Goal: Information Seeking & Learning: Learn about a topic

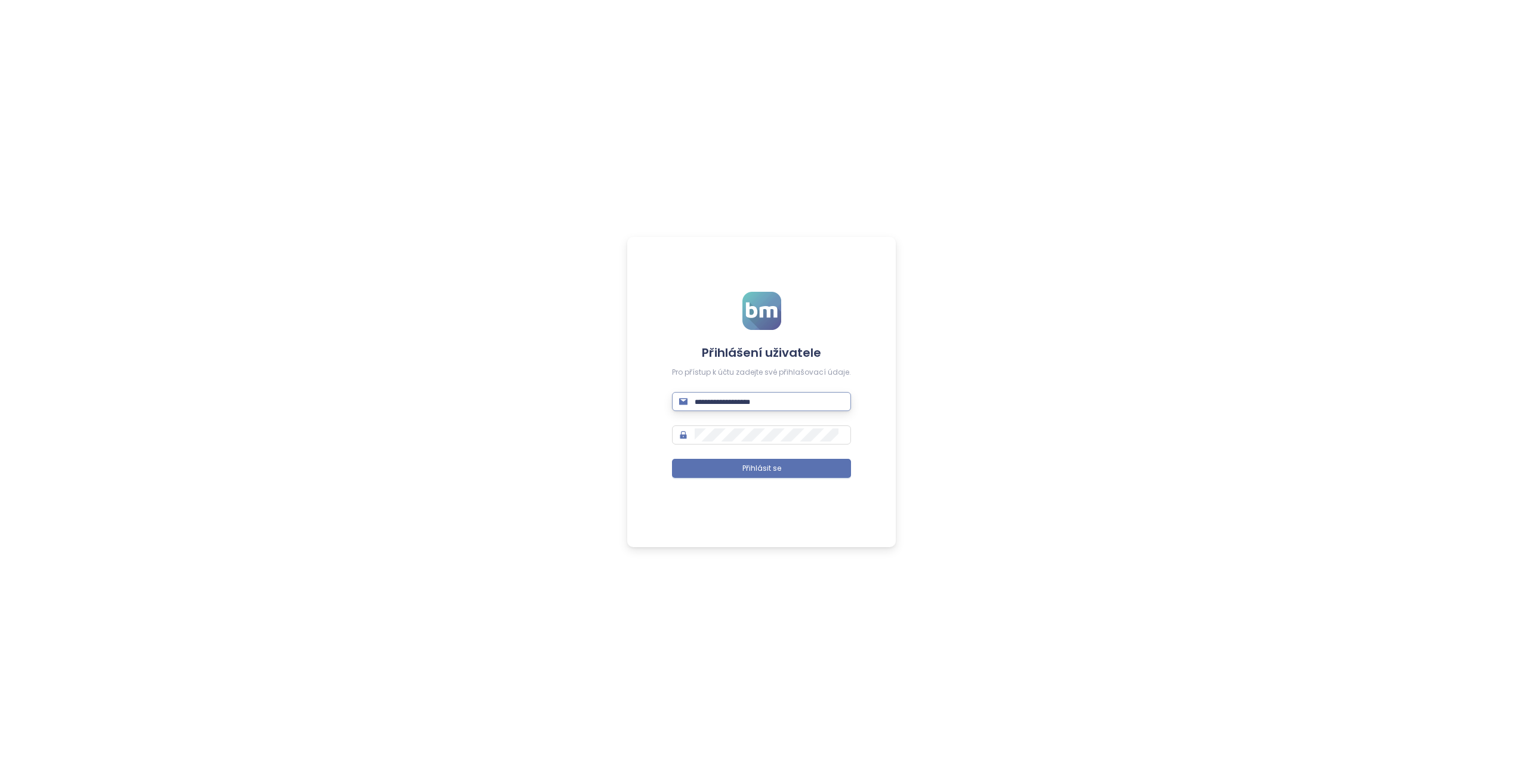
click at [773, 401] on input "text" at bounding box center [770, 402] width 149 height 13
type input "**********"
click at [773, 468] on span "Přihlásit se" at bounding box center [762, 468] width 39 height 12
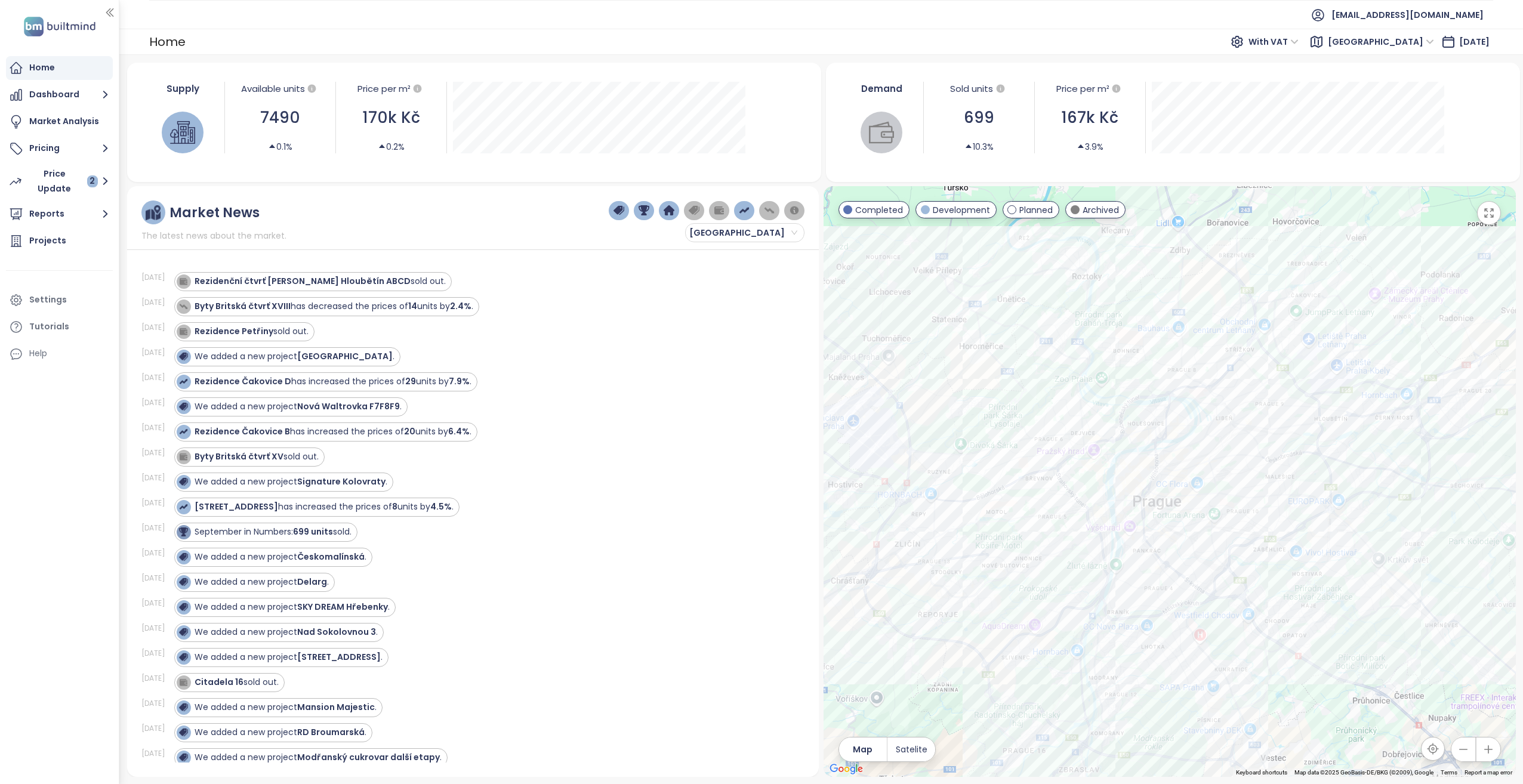
drag, startPoint x: 1094, startPoint y: 432, endPoint x: 1038, endPoint y: 408, distance: 60.9
click at [1038, 408] on div at bounding box center [1169, 481] width 692 height 591
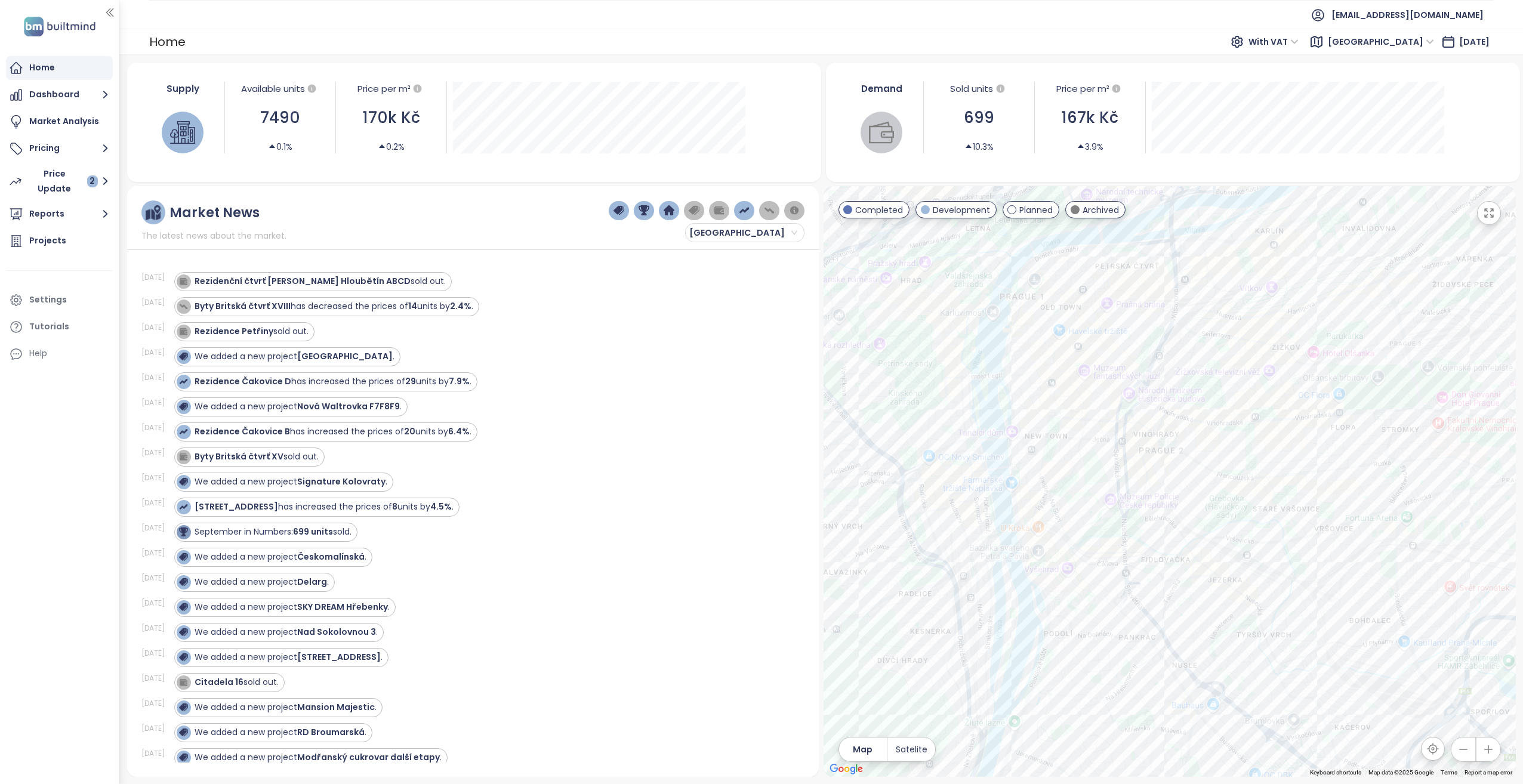
drag, startPoint x: 1144, startPoint y: 568, endPoint x: 1097, endPoint y: 519, distance: 67.9
click at [1097, 519] on div at bounding box center [1169, 481] width 692 height 591
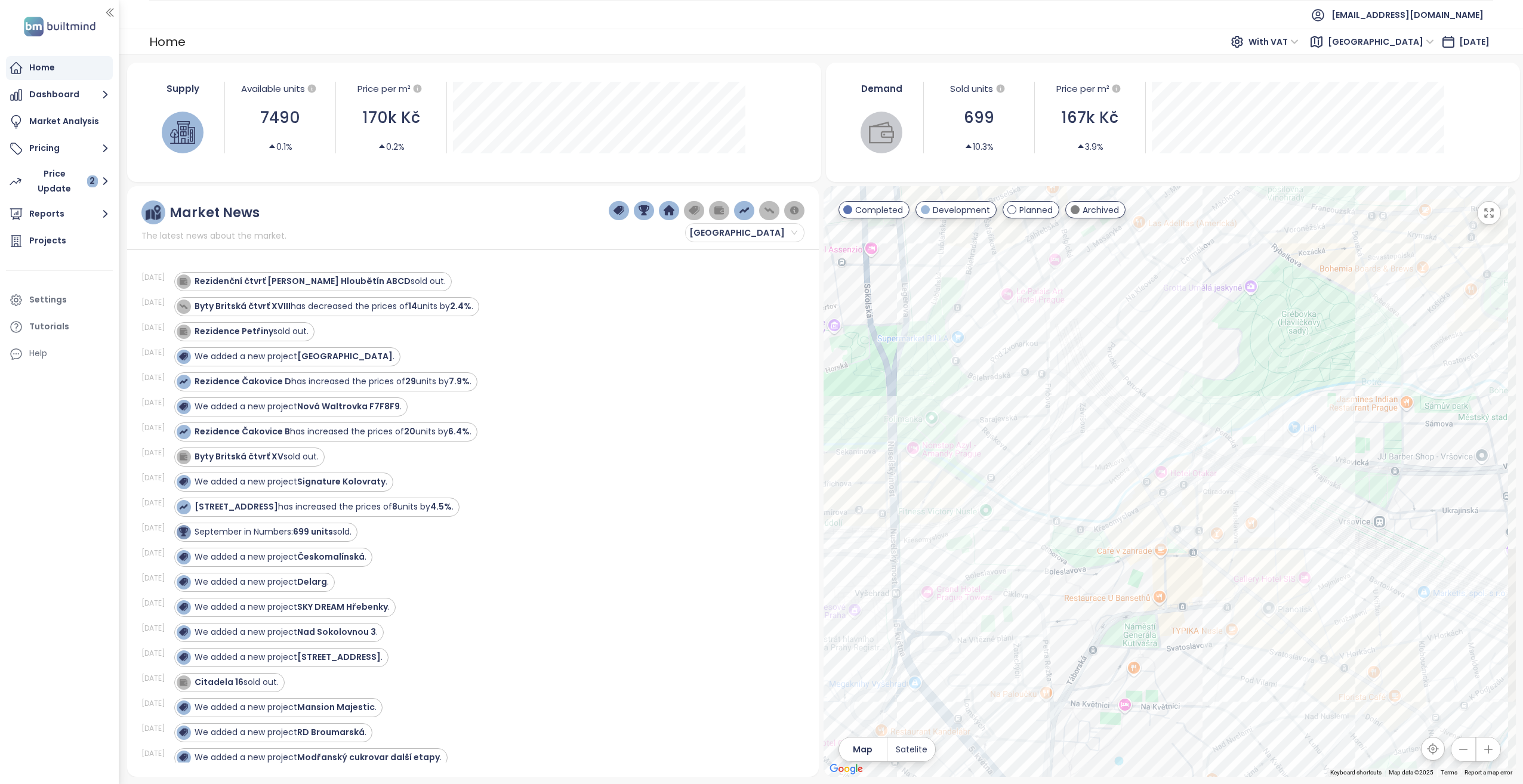
drag, startPoint x: 1402, startPoint y: 528, endPoint x: 1250, endPoint y: 520, distance: 152.2
click at [1252, 520] on div at bounding box center [1169, 481] width 692 height 591
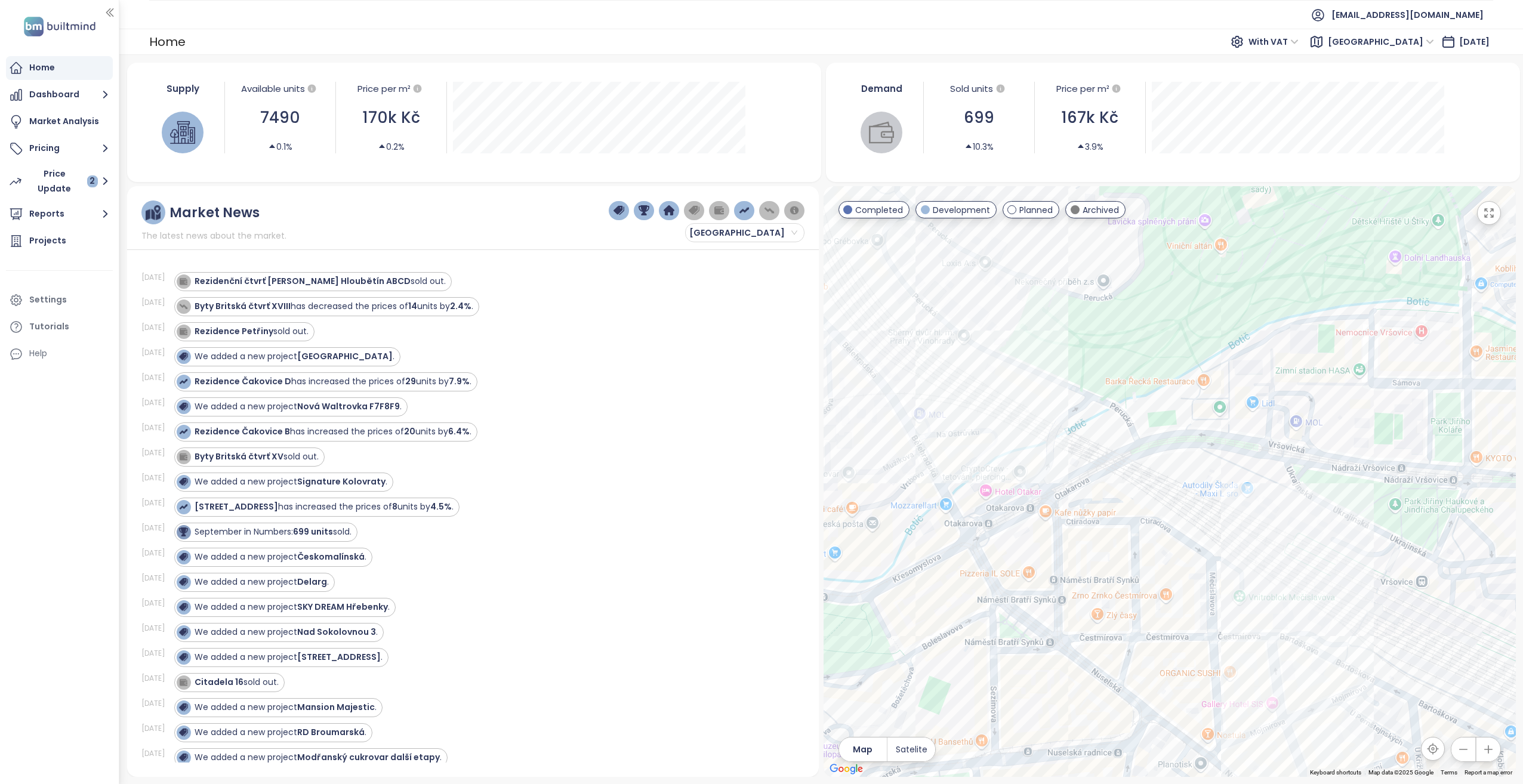
drag, startPoint x: 1335, startPoint y: 468, endPoint x: 1248, endPoint y: 527, distance: 105.1
click at [1248, 527] on div at bounding box center [1169, 481] width 692 height 591
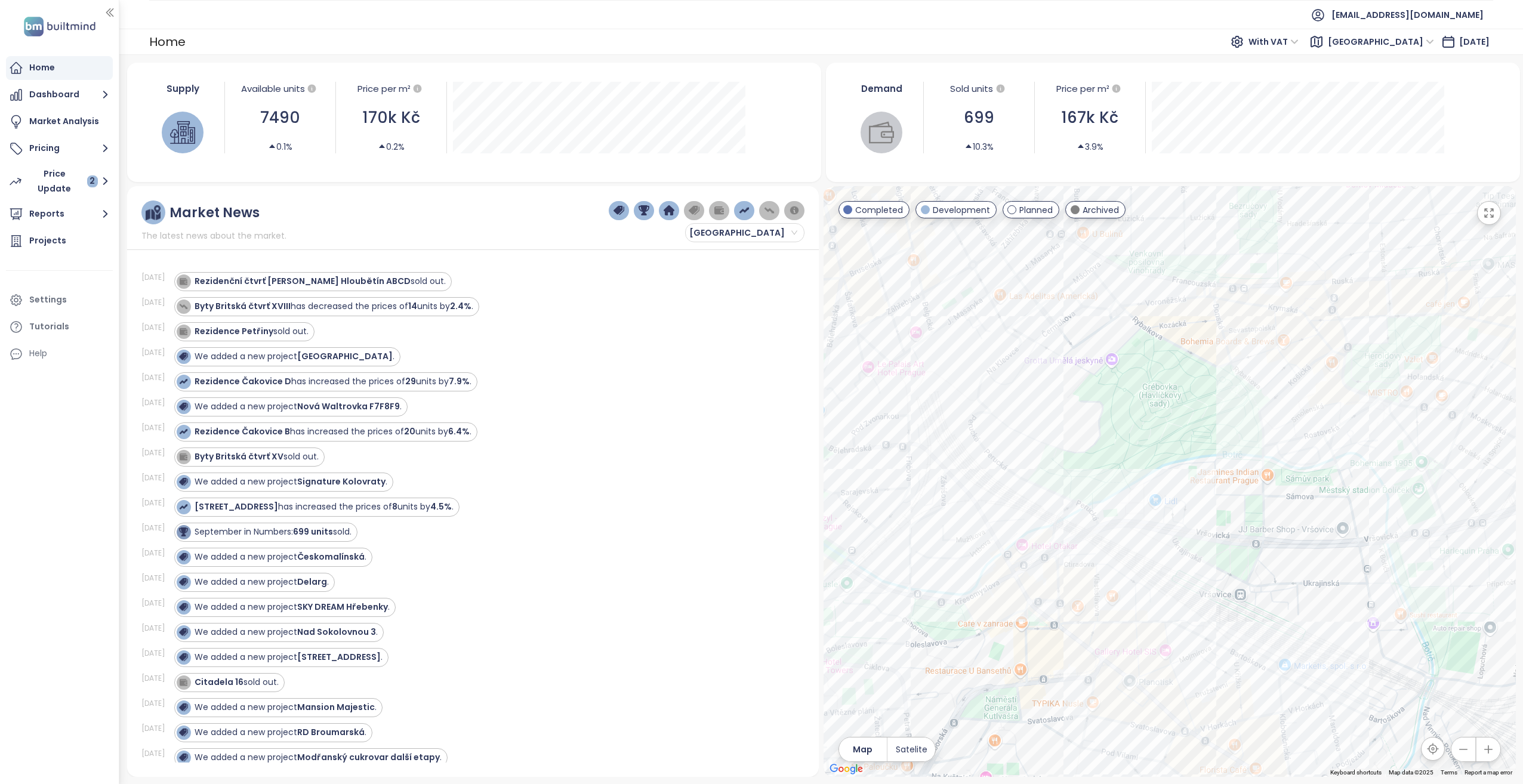
drag, startPoint x: 1263, startPoint y: 508, endPoint x: 1172, endPoint y: 548, distance: 99.4
click at [1172, 548] on div at bounding box center [1169, 481] width 692 height 591
click at [60, 187] on div "Price Update 2" at bounding box center [63, 181] width 70 height 30
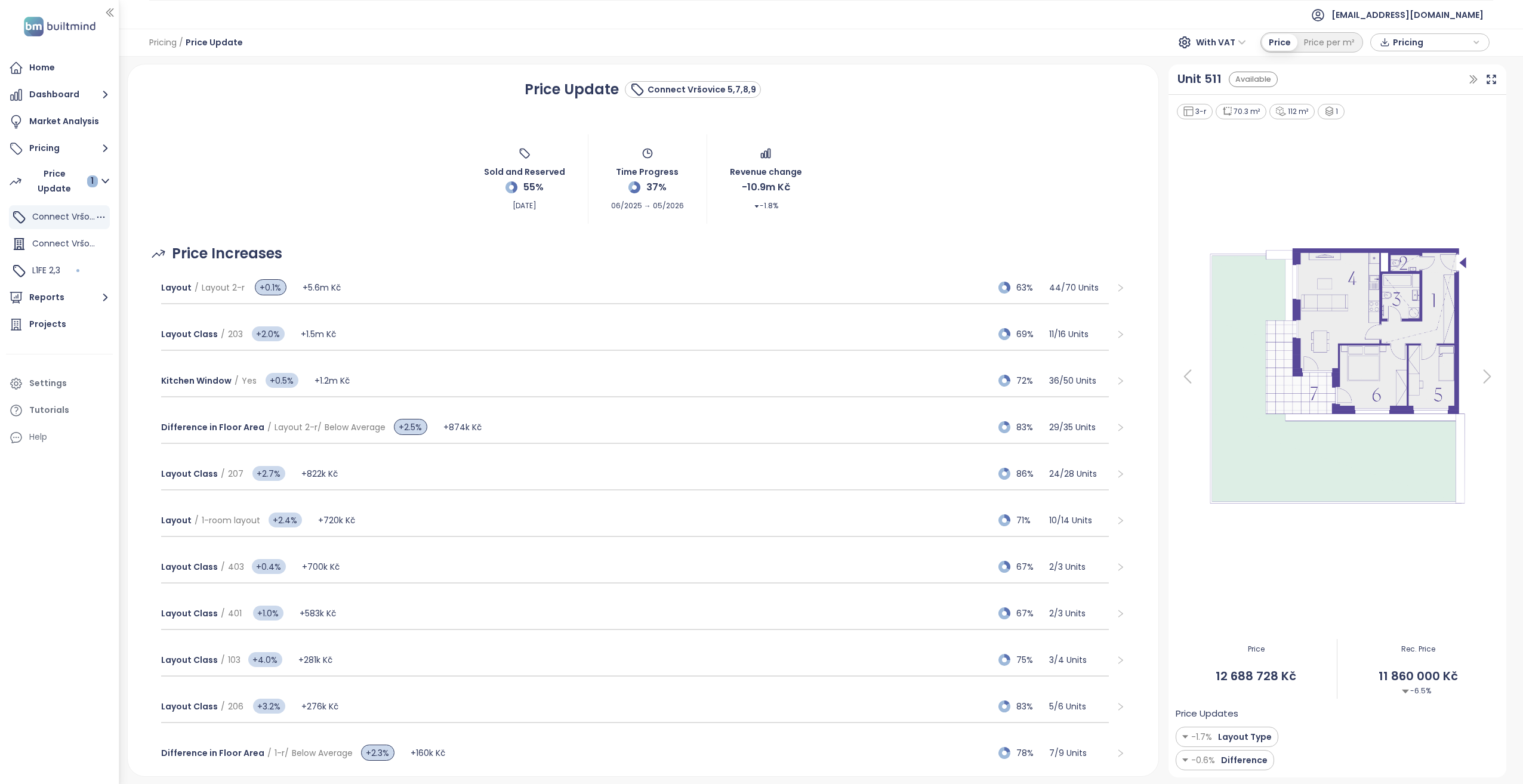
click at [62, 221] on span "Connect Vršovice 5,7,8,9" at bounding box center [84, 217] width 104 height 12
click at [71, 246] on span "Connect Vršovice 1,2,3,4,6" at bounding box center [86, 243] width 107 height 12
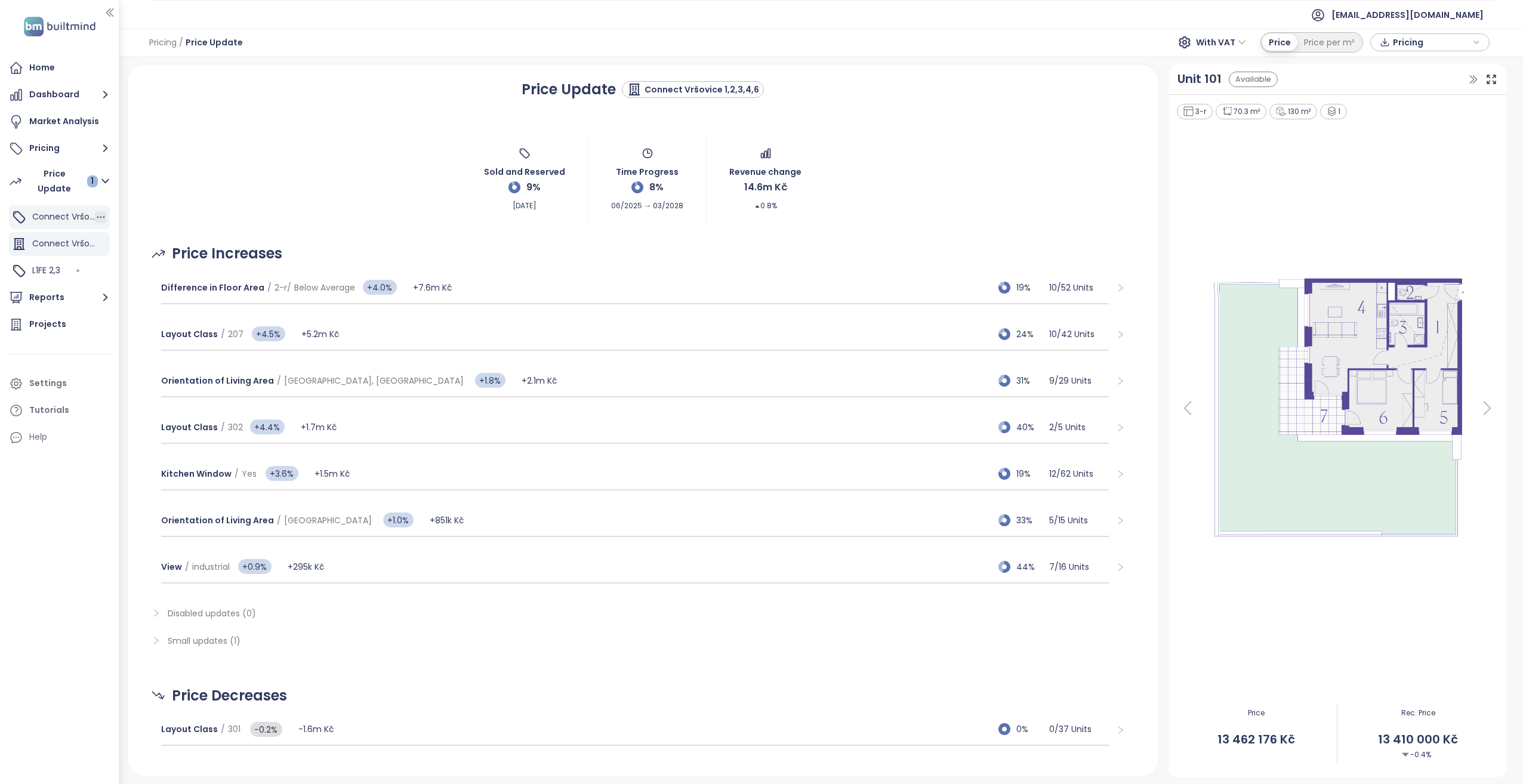
click at [100, 219] on icon "button" at bounding box center [101, 217] width 12 height 12
click at [73, 245] on span "Connect Vršovice 1,2,3,4,6" at bounding box center [86, 243] width 107 height 12
click at [101, 245] on icon "button" at bounding box center [101, 244] width 8 height 2
click at [61, 246] on span "Connect Vršovice 1,2,3,4,6" at bounding box center [86, 243] width 107 height 12
click at [66, 218] on span "Connect Vršovice 5,7,8,9" at bounding box center [84, 217] width 104 height 12
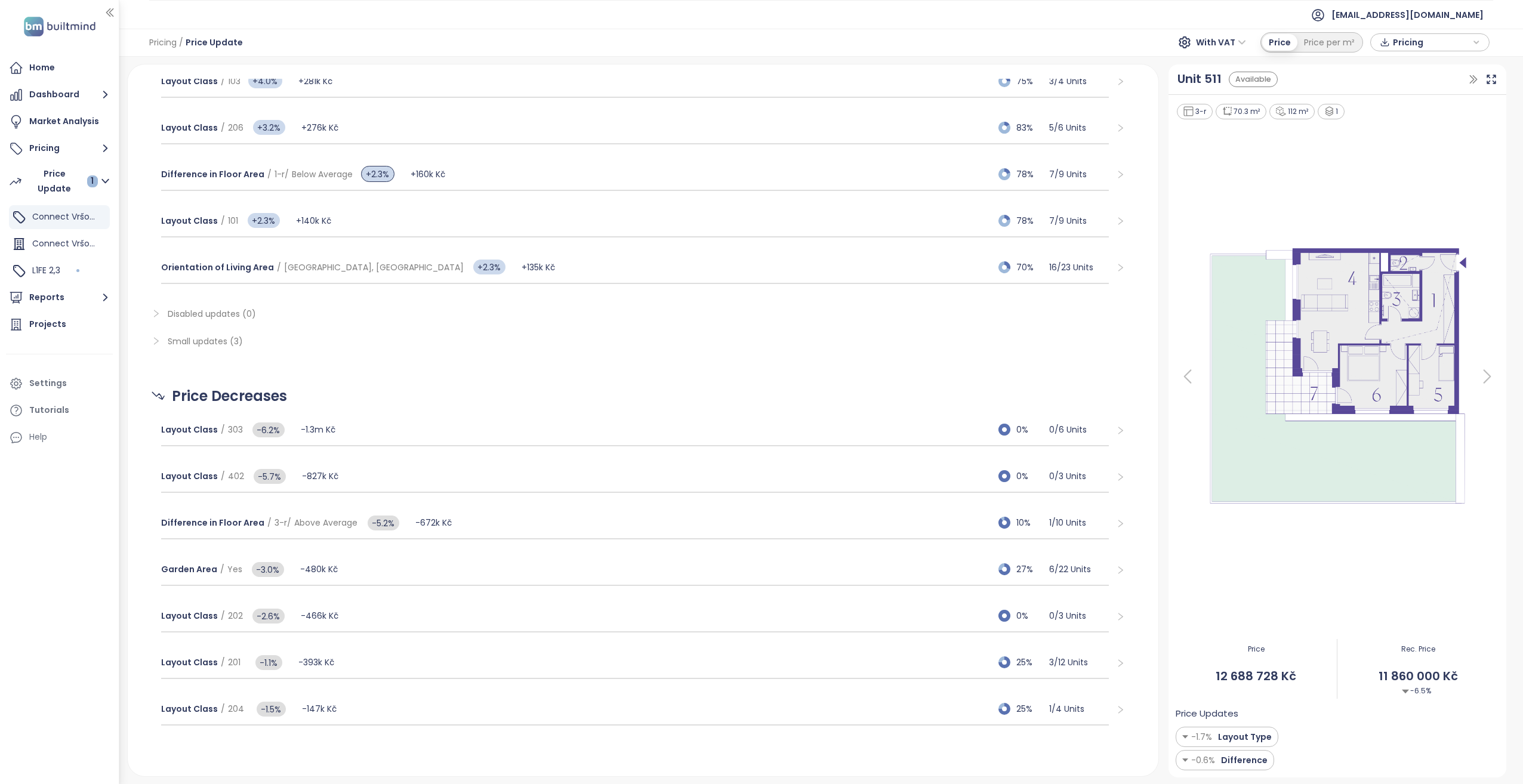
scroll to position [579, 0]
click at [75, 184] on div "Price Update 1" at bounding box center [63, 181] width 70 height 30
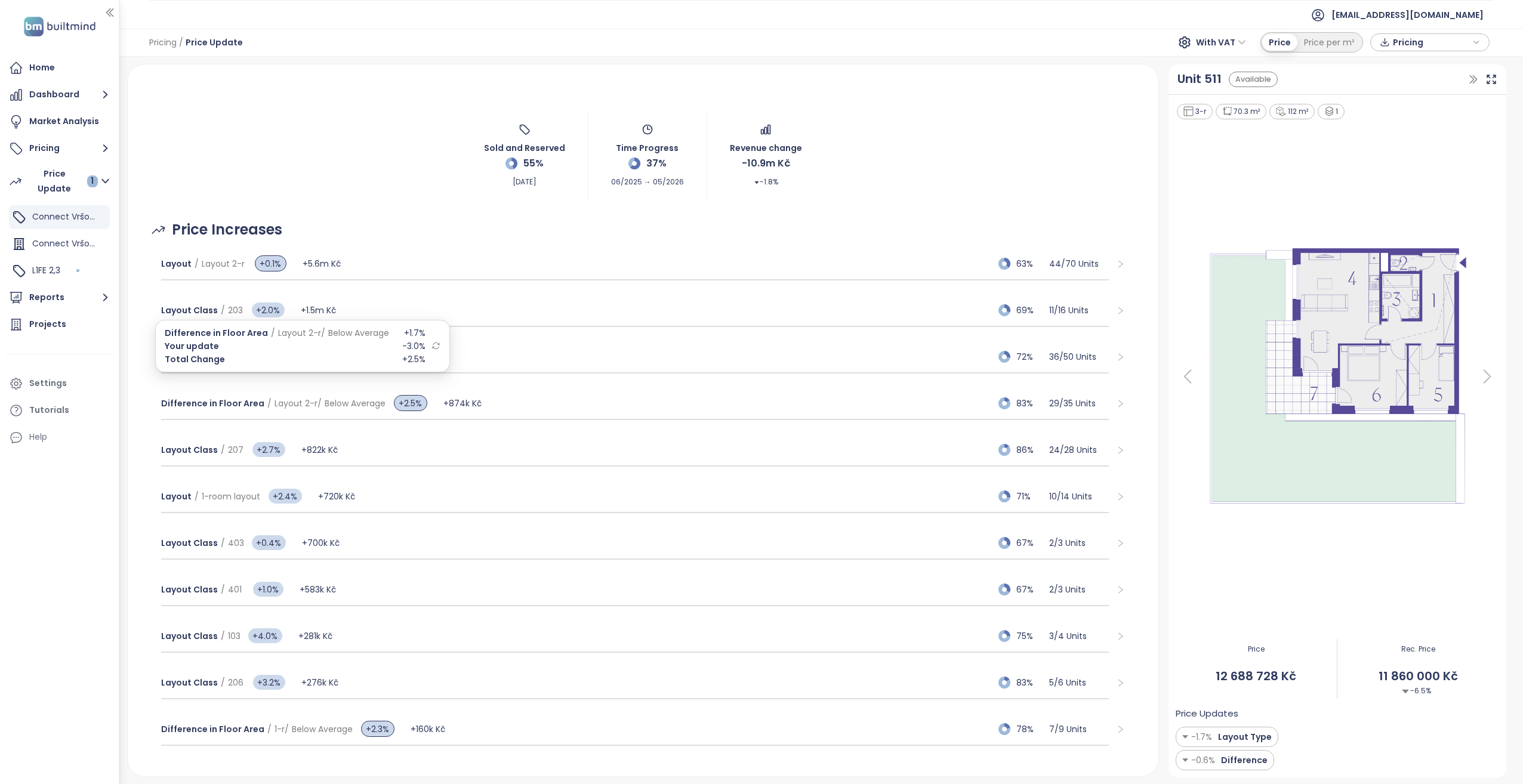
scroll to position [0, 0]
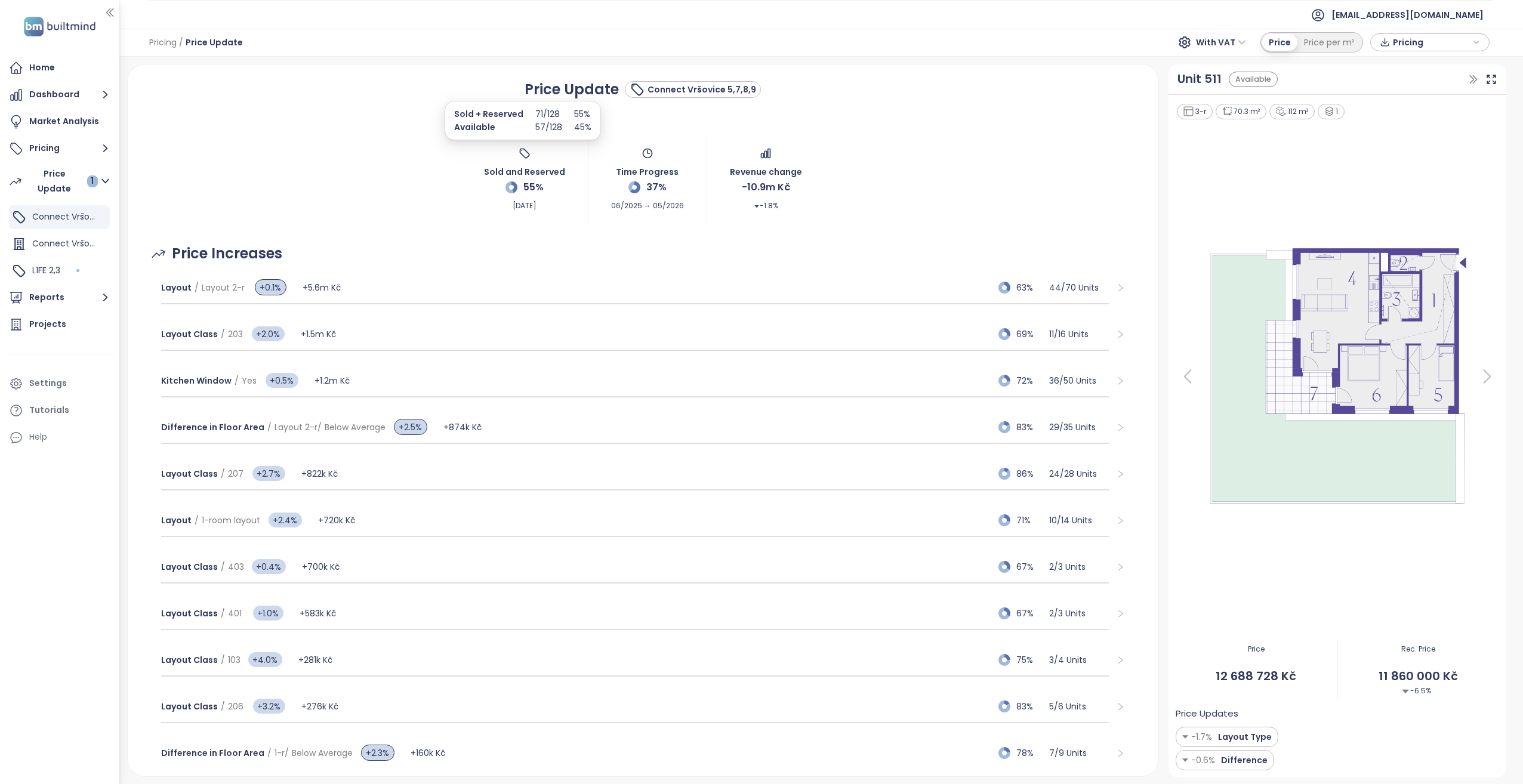
drag, startPoint x: 520, startPoint y: 177, endPoint x: 453, endPoint y: 197, distance: 69.9
click at [453, 197] on div "Sold and Reserved 55% [DATE] Time Progress 37% 06/2025 → 05/2026 Revenue change…" at bounding box center [643, 179] width 1002 height 89
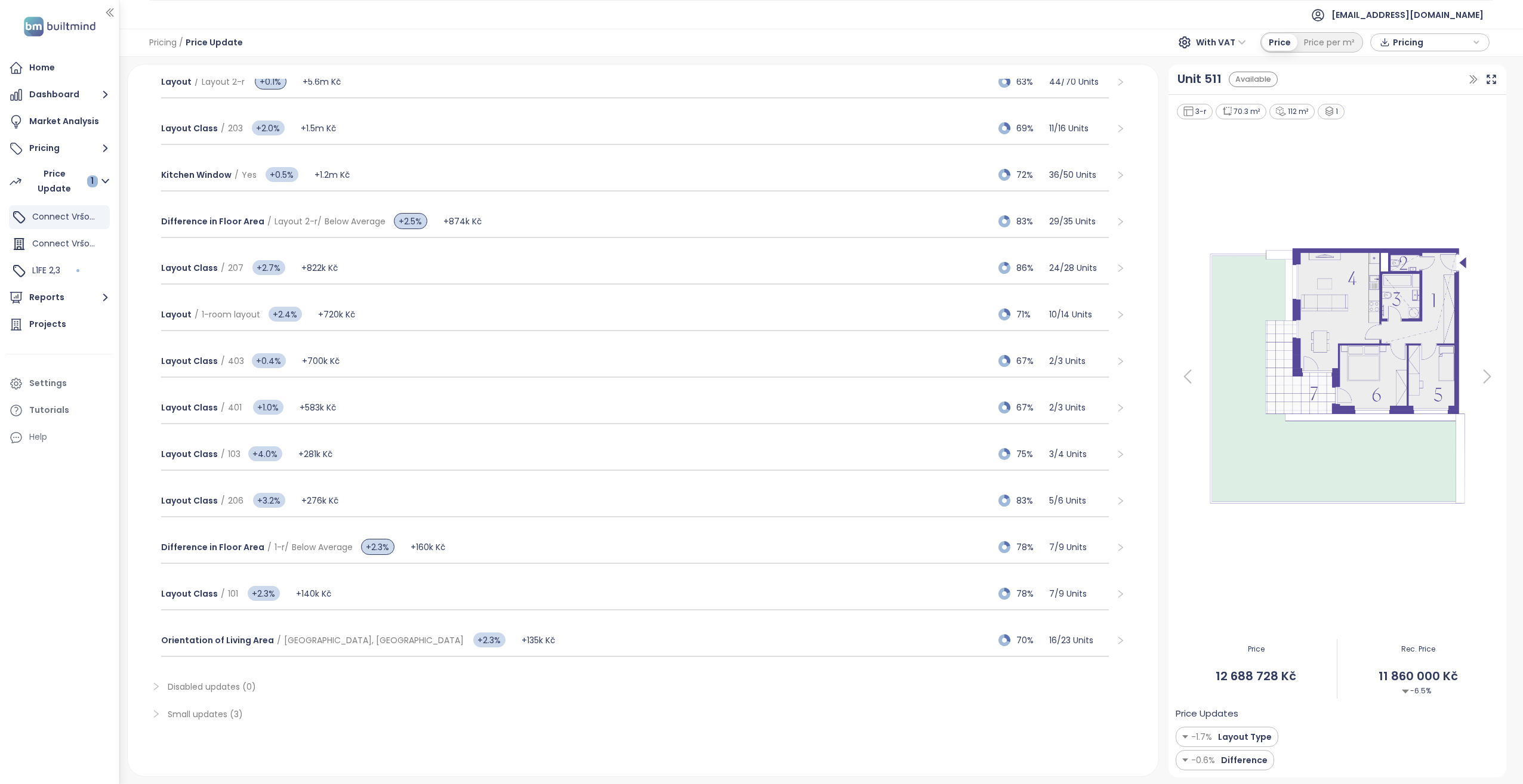
scroll to position [238, 0]
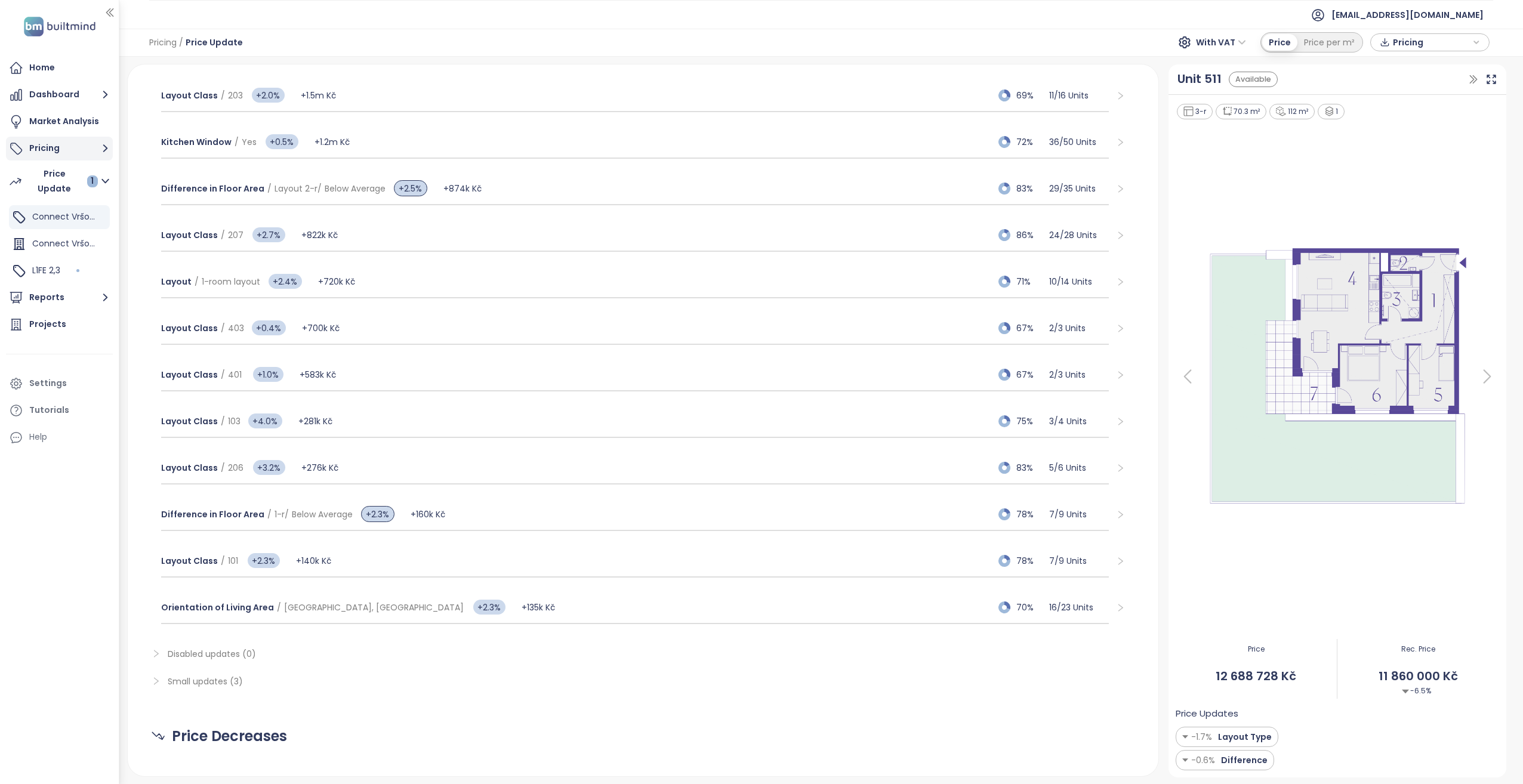
click at [69, 147] on button "Pricing" at bounding box center [59, 148] width 107 height 24
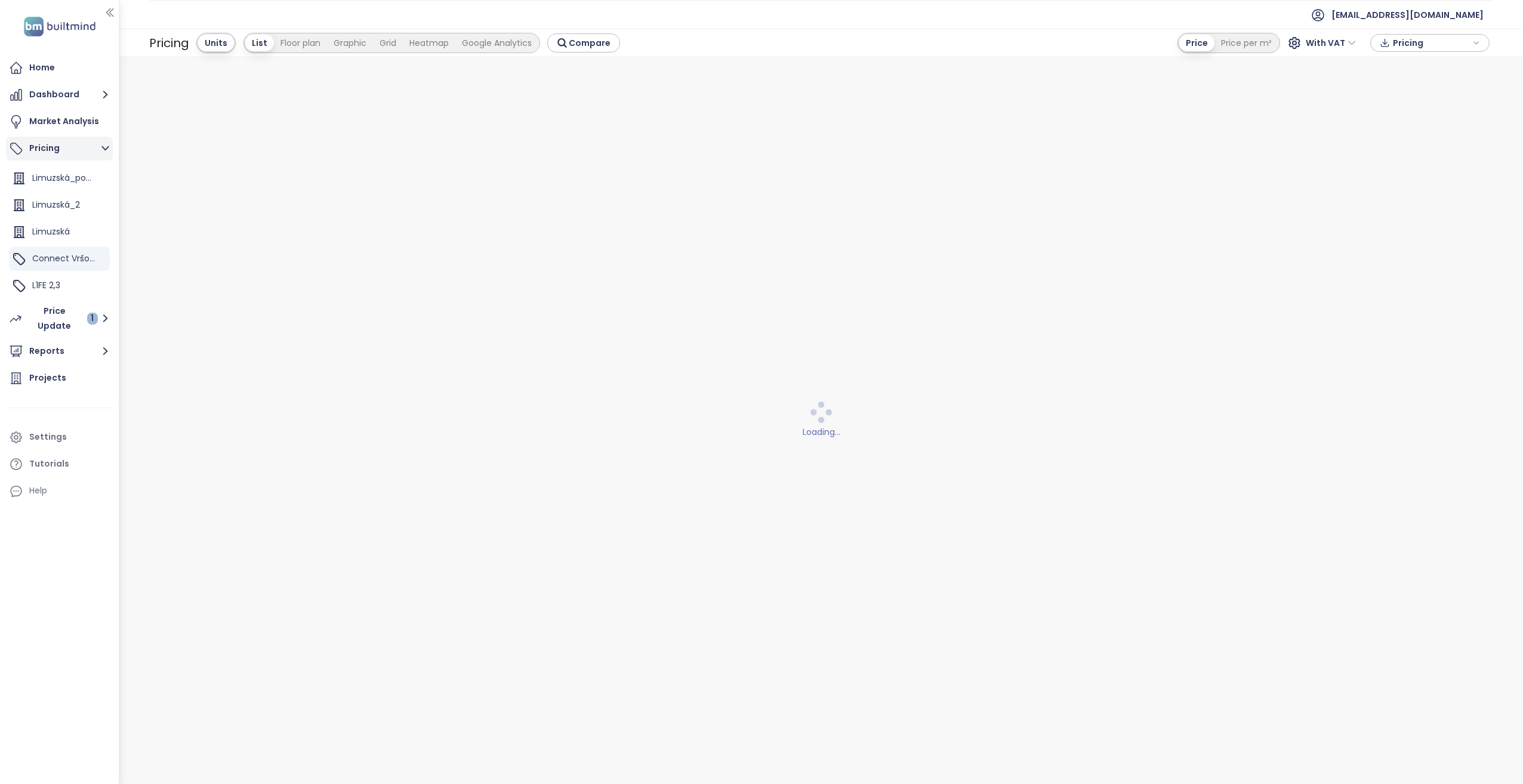
click at [75, 149] on button "Pricing" at bounding box center [59, 148] width 107 height 24
click at [74, 127] on div "Market Analysis" at bounding box center [64, 121] width 70 height 15
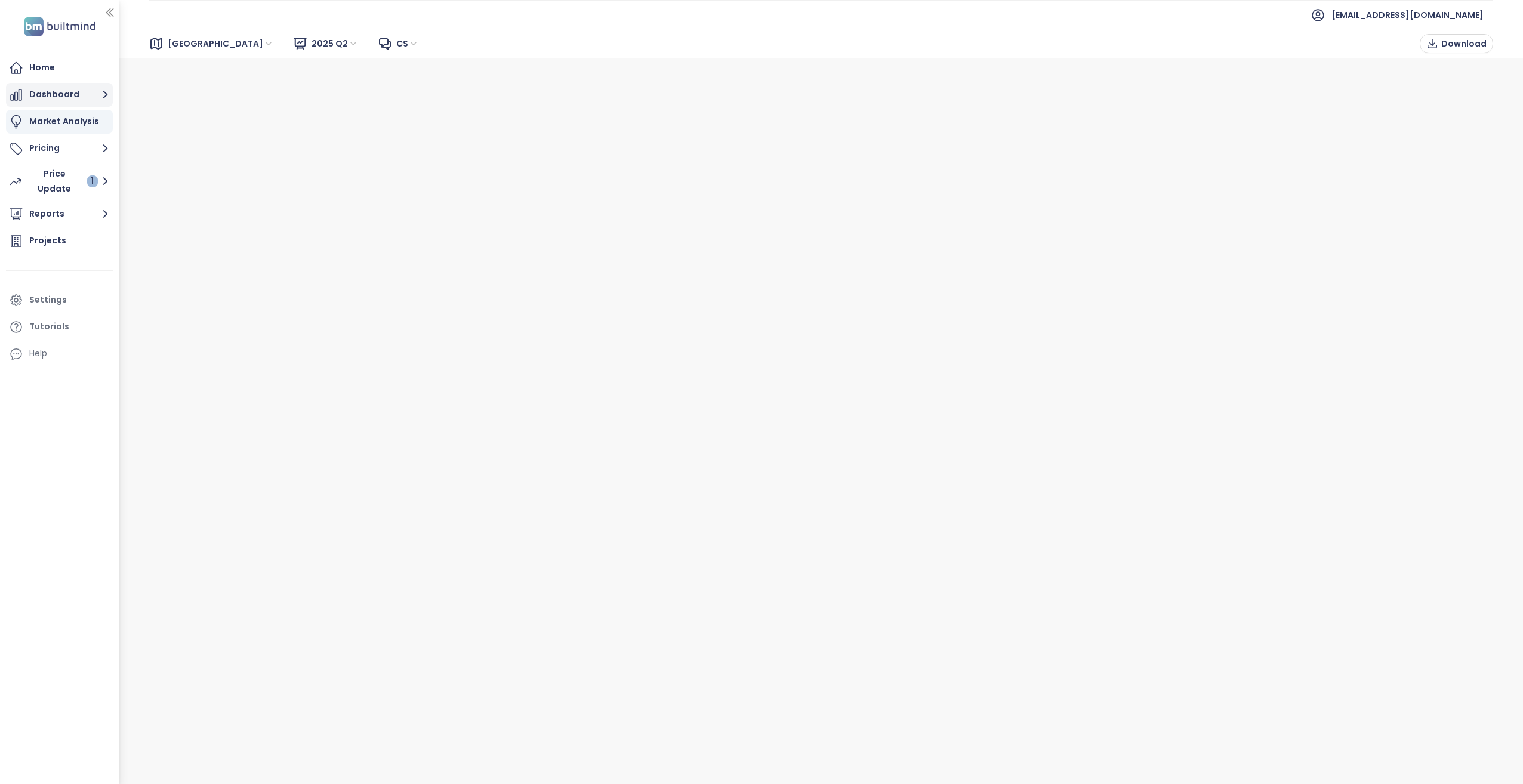
click at [71, 101] on button "Dashboard" at bounding box center [59, 94] width 107 height 24
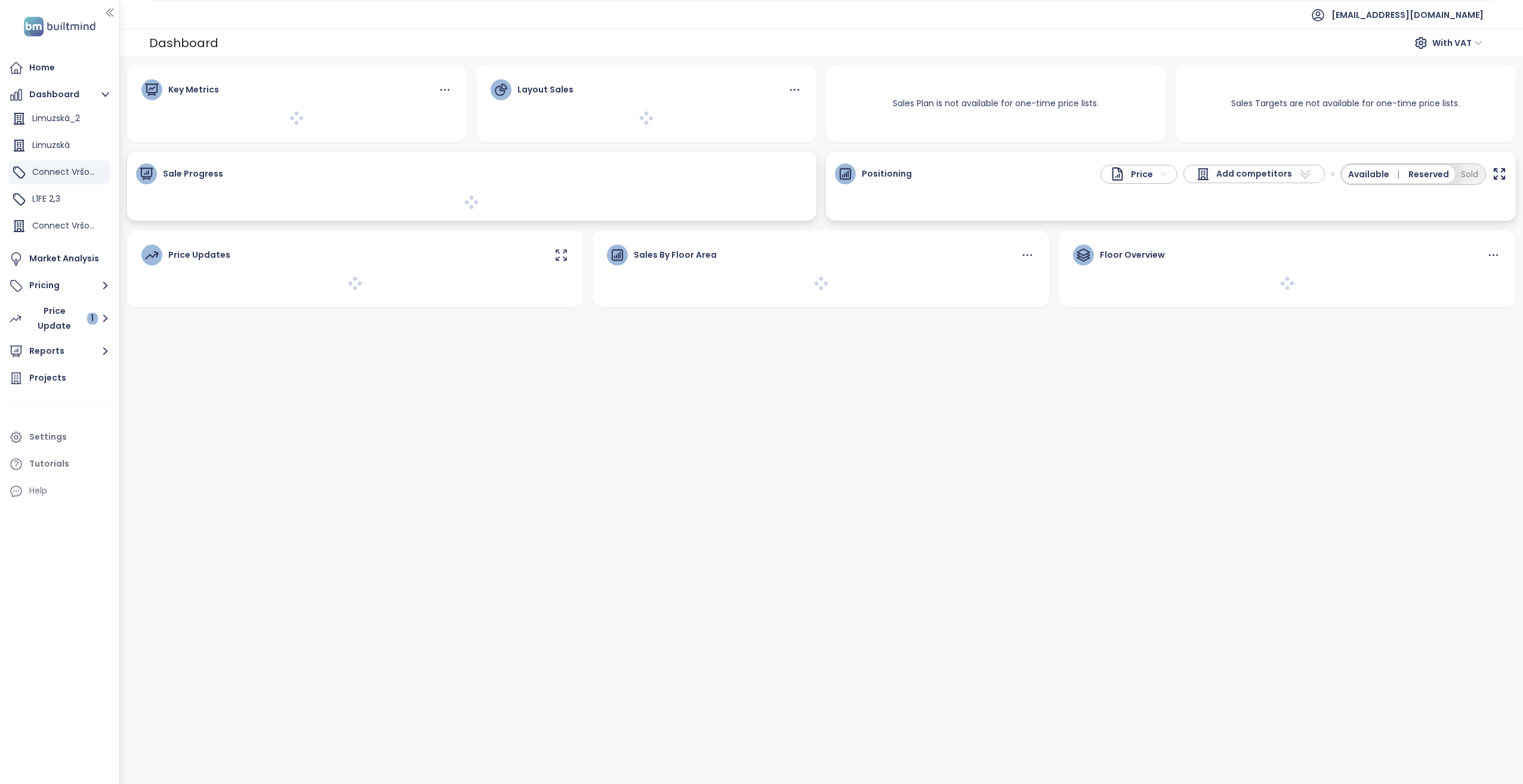
scroll to position [54, 0]
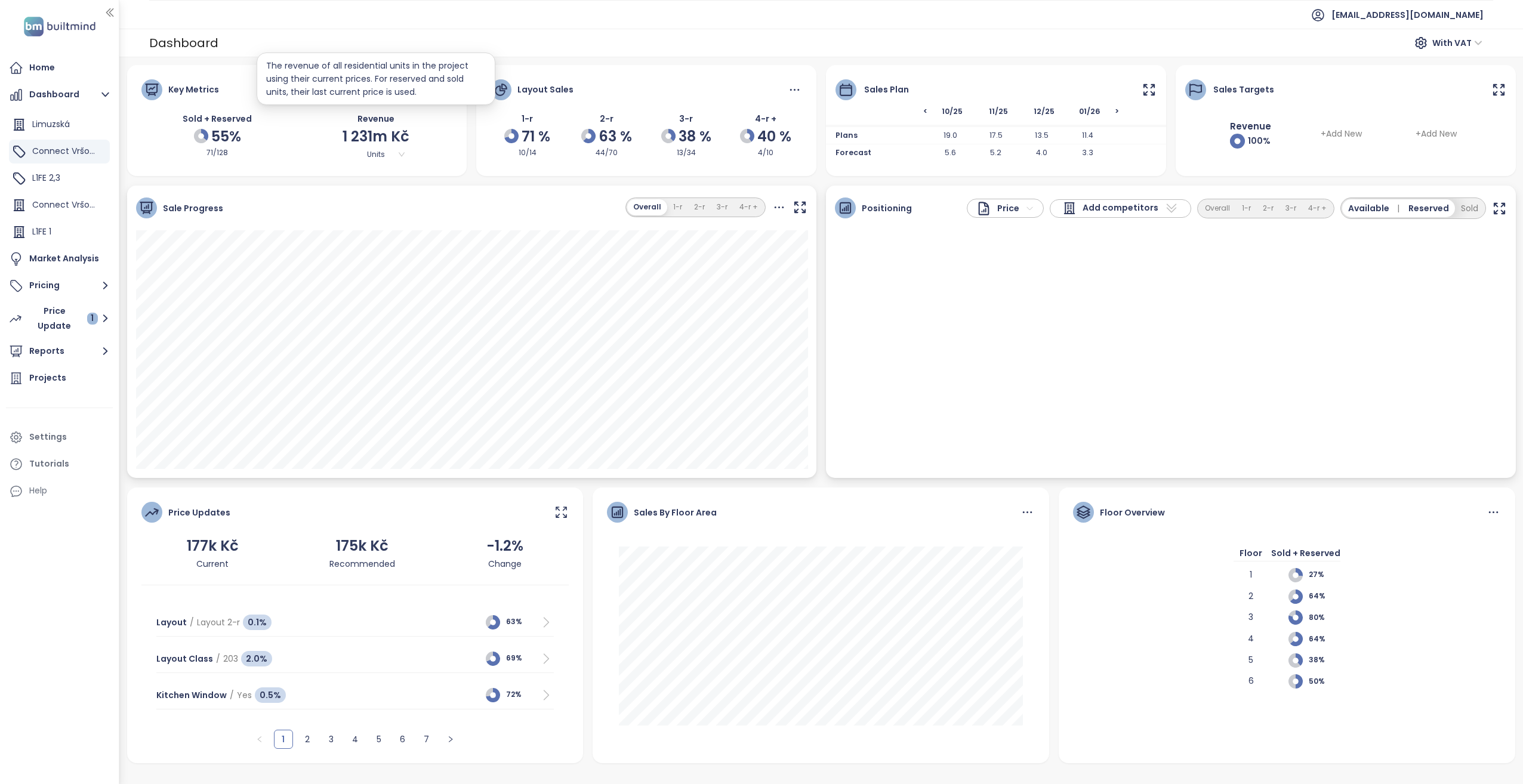
click at [399, 154] on span "Units" at bounding box center [375, 154] width 62 height 13
click at [362, 193] on div "All" at bounding box center [376, 195] width 53 height 13
click at [1094, 209] on span "Add competitors" at bounding box center [1121, 208] width 76 height 14
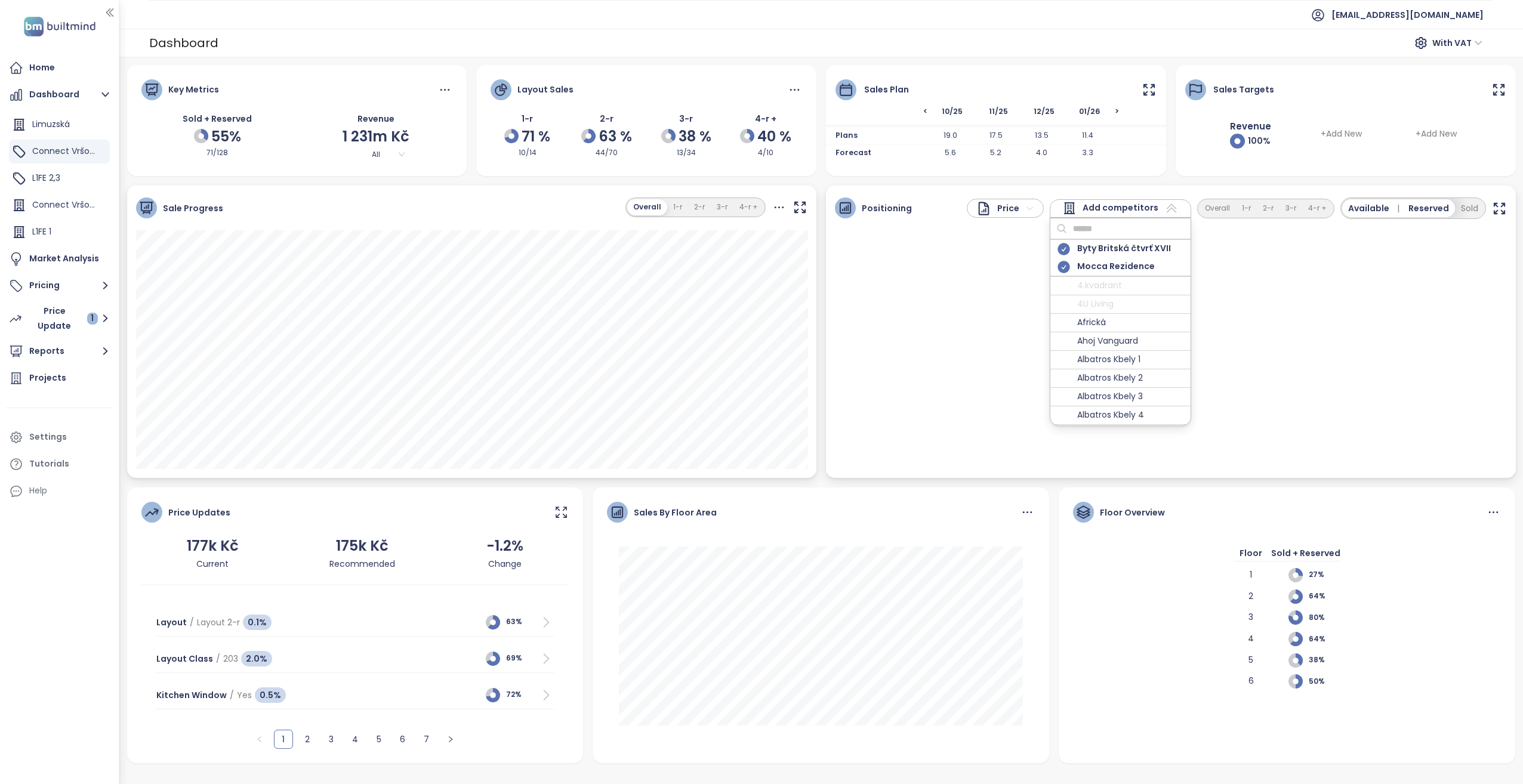
click at [1094, 209] on span "Add competitors" at bounding box center [1121, 208] width 76 height 14
click at [46, 69] on div "Home" at bounding box center [42, 67] width 26 height 15
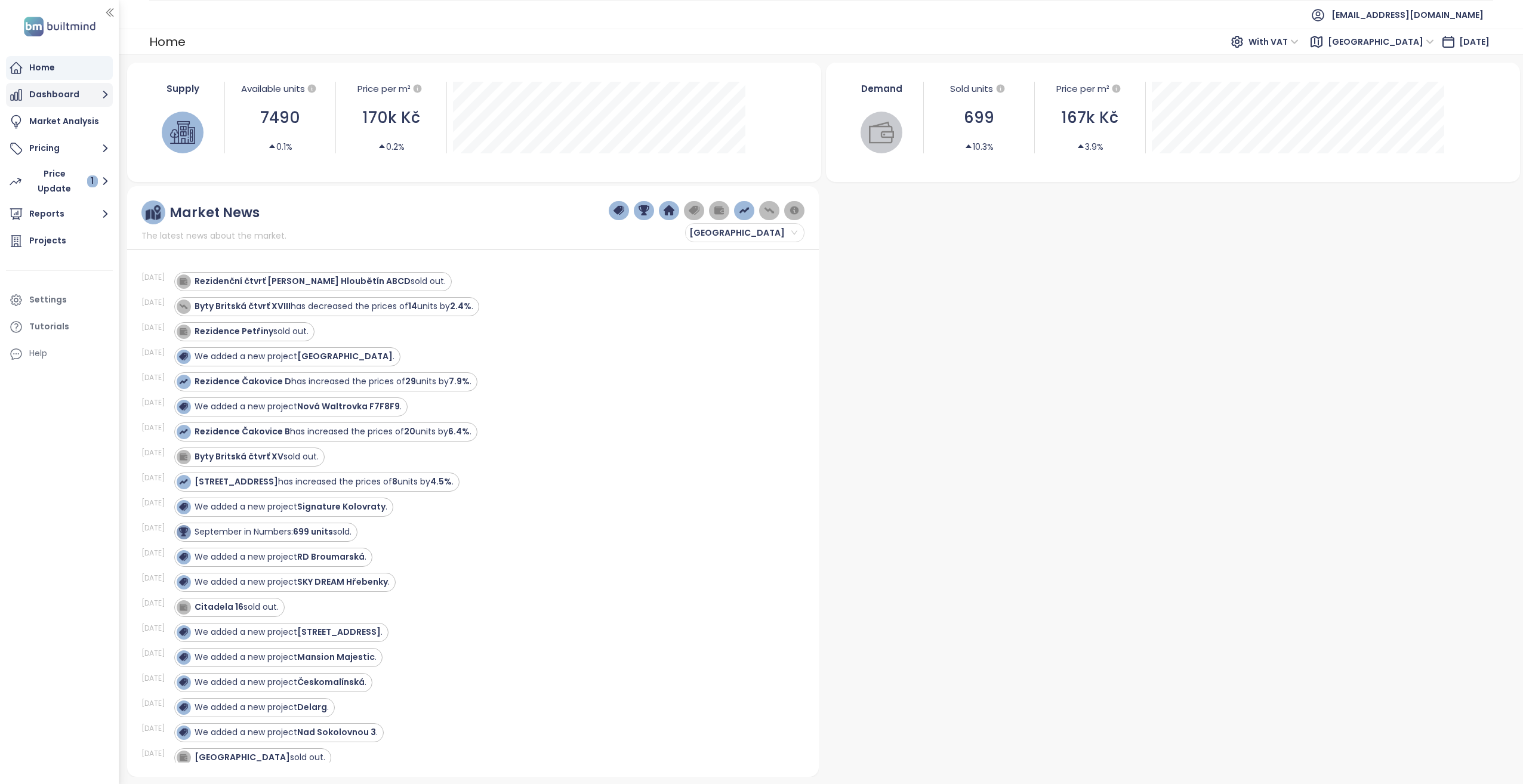
click at [84, 94] on button "Dashboard" at bounding box center [59, 94] width 107 height 24
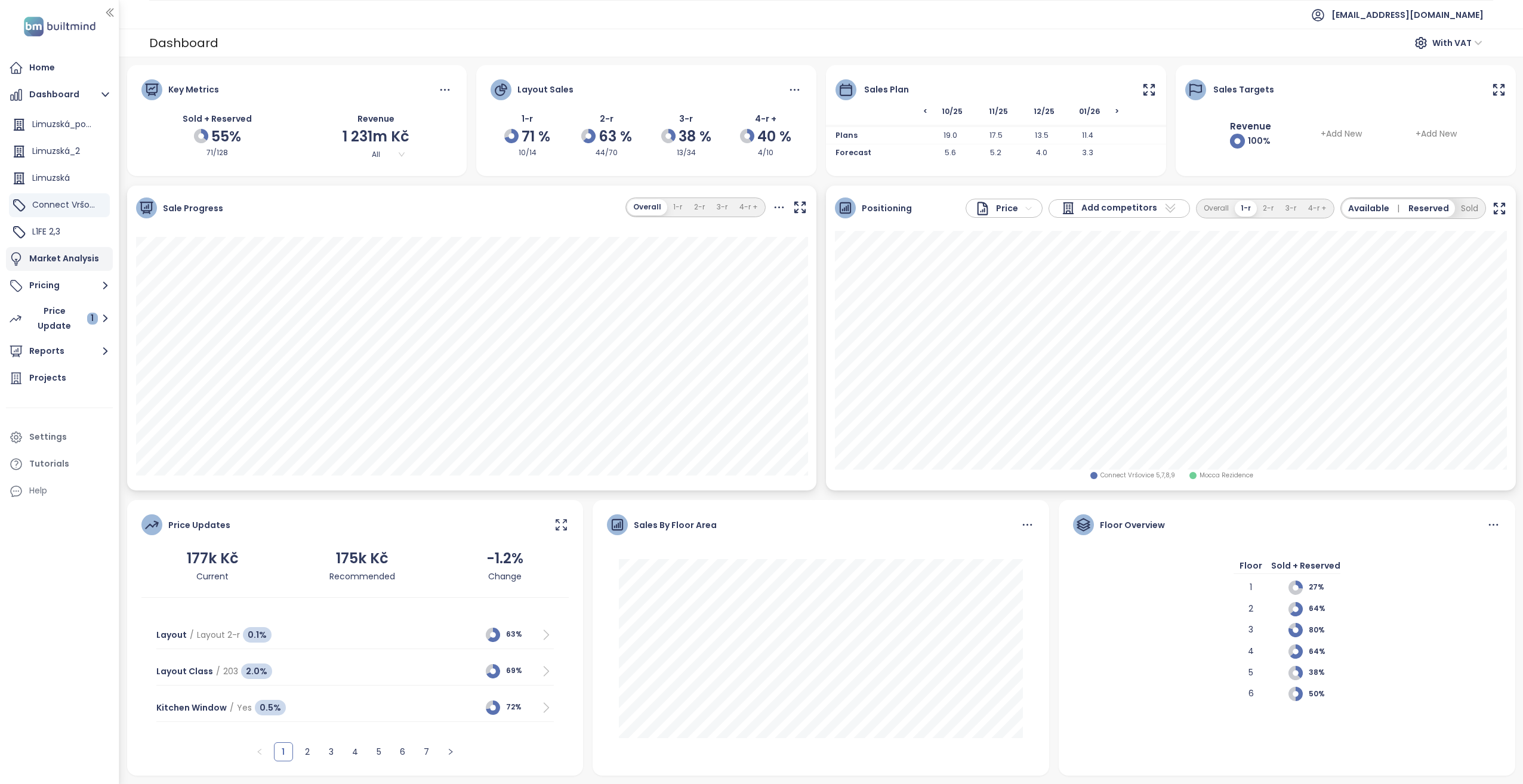
click at [53, 261] on div "Market Analysis" at bounding box center [64, 258] width 70 height 15
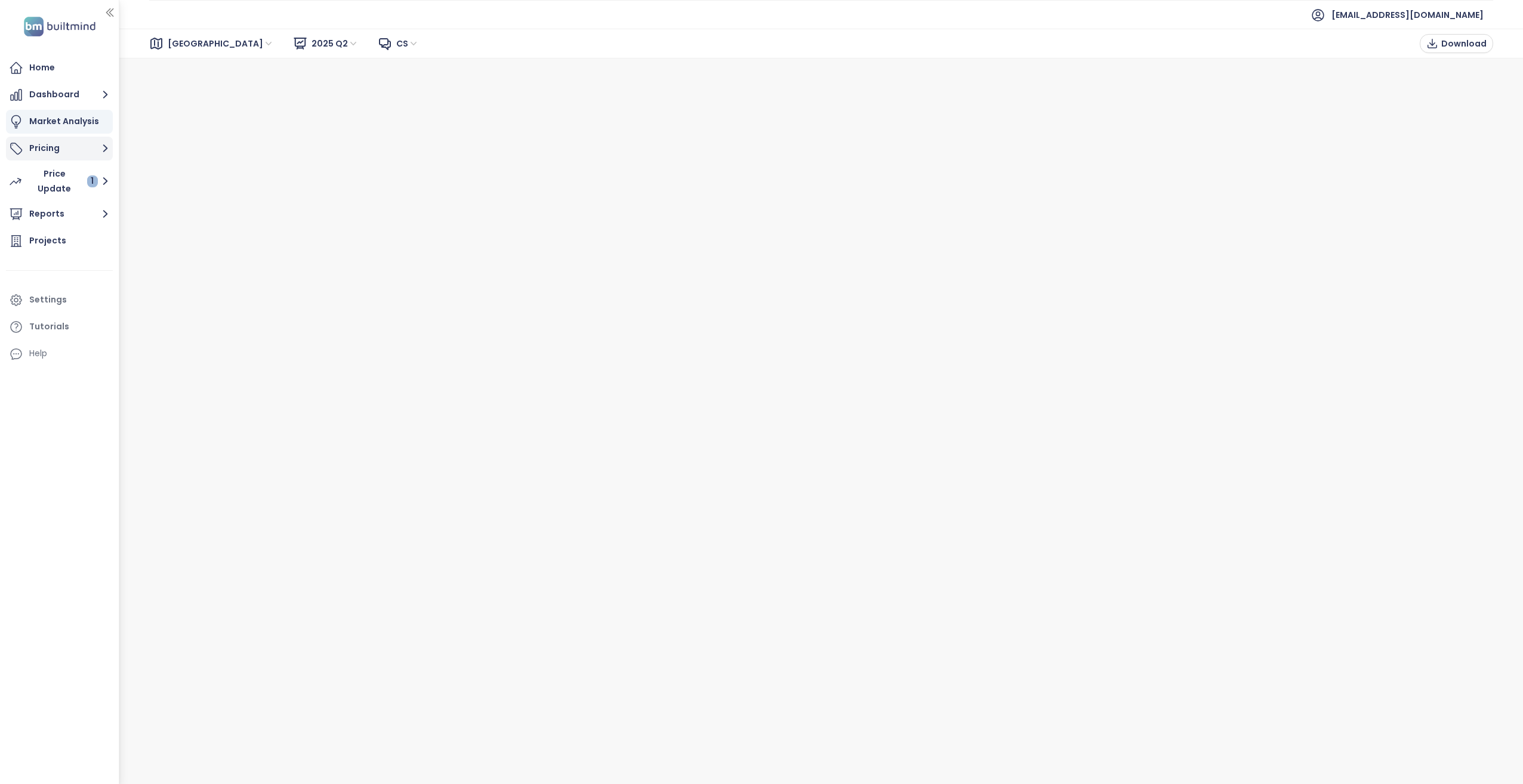
click at [62, 155] on button "Pricing" at bounding box center [59, 148] width 107 height 24
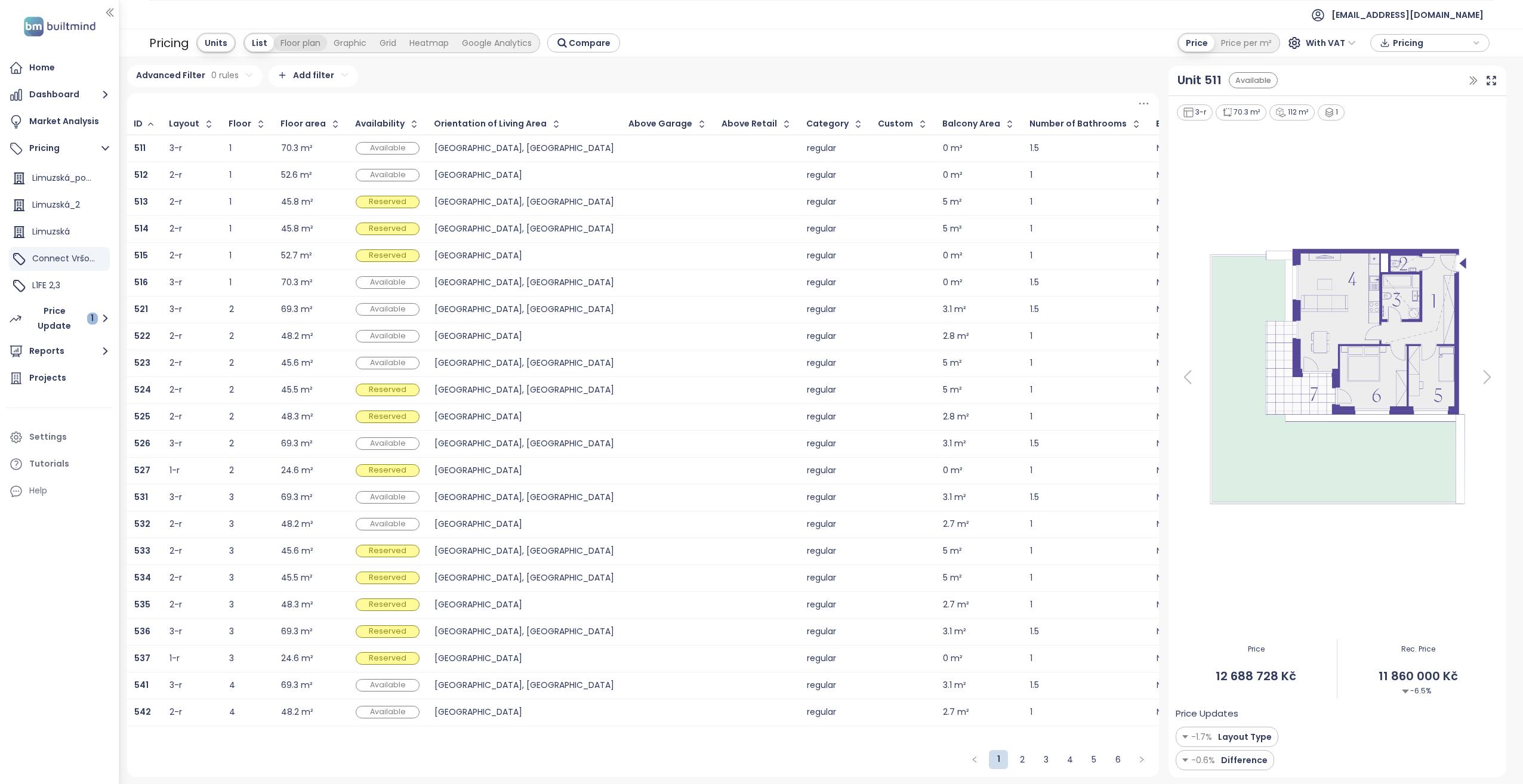
click at [287, 40] on div "Floor plan" at bounding box center [300, 43] width 53 height 17
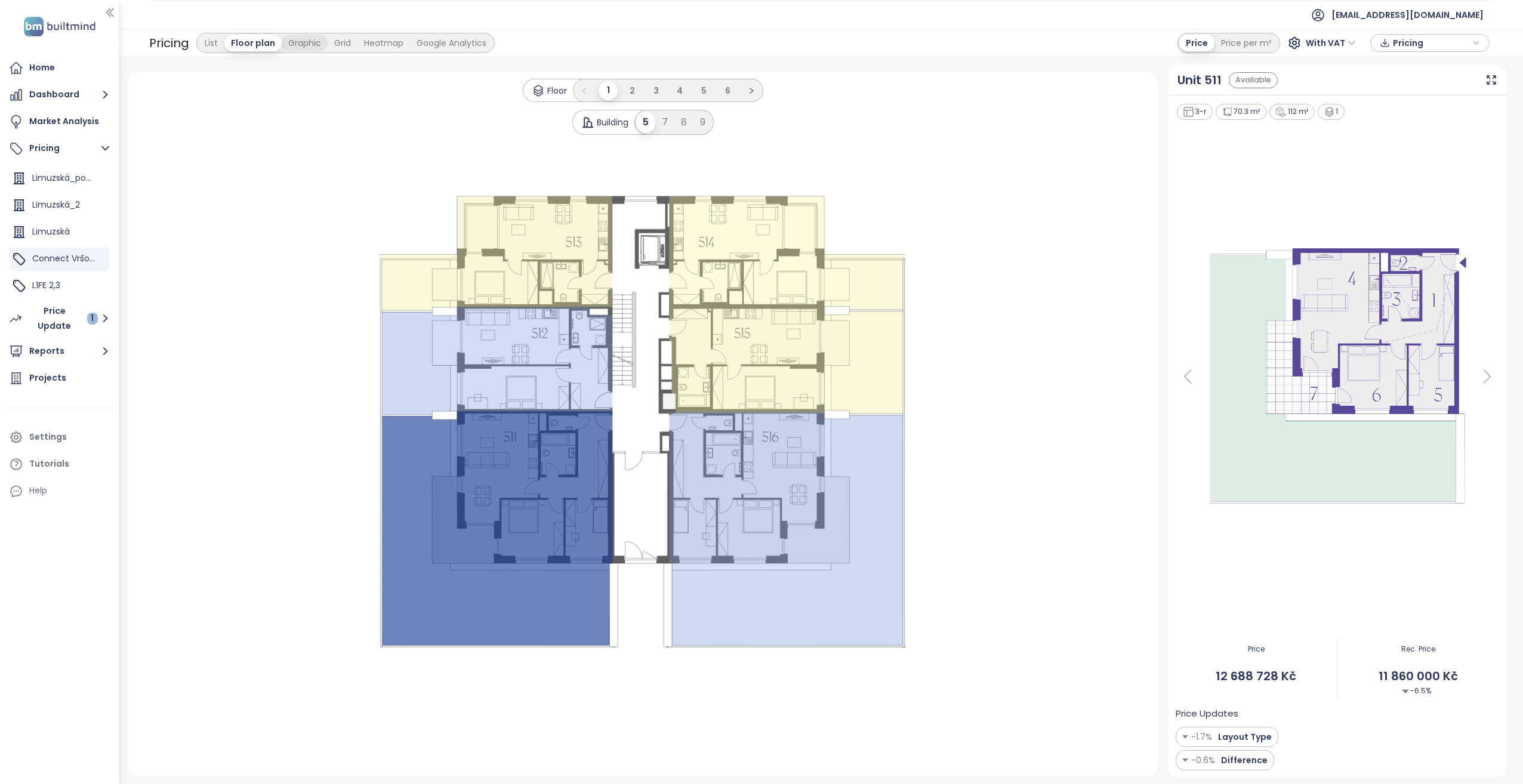
click at [298, 46] on div "Graphic" at bounding box center [304, 43] width 46 height 17
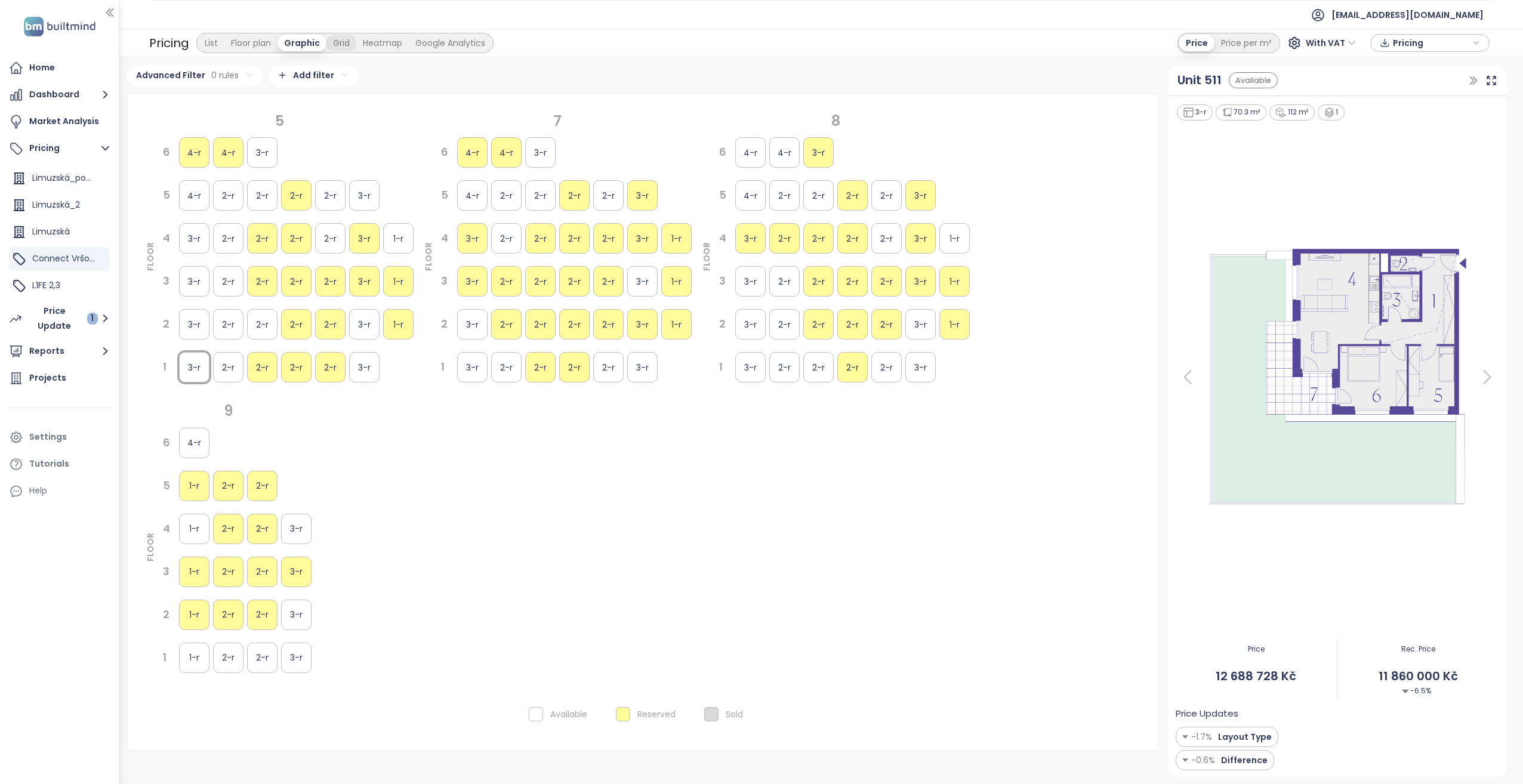
click at [338, 44] on div "Grid" at bounding box center [341, 43] width 30 height 17
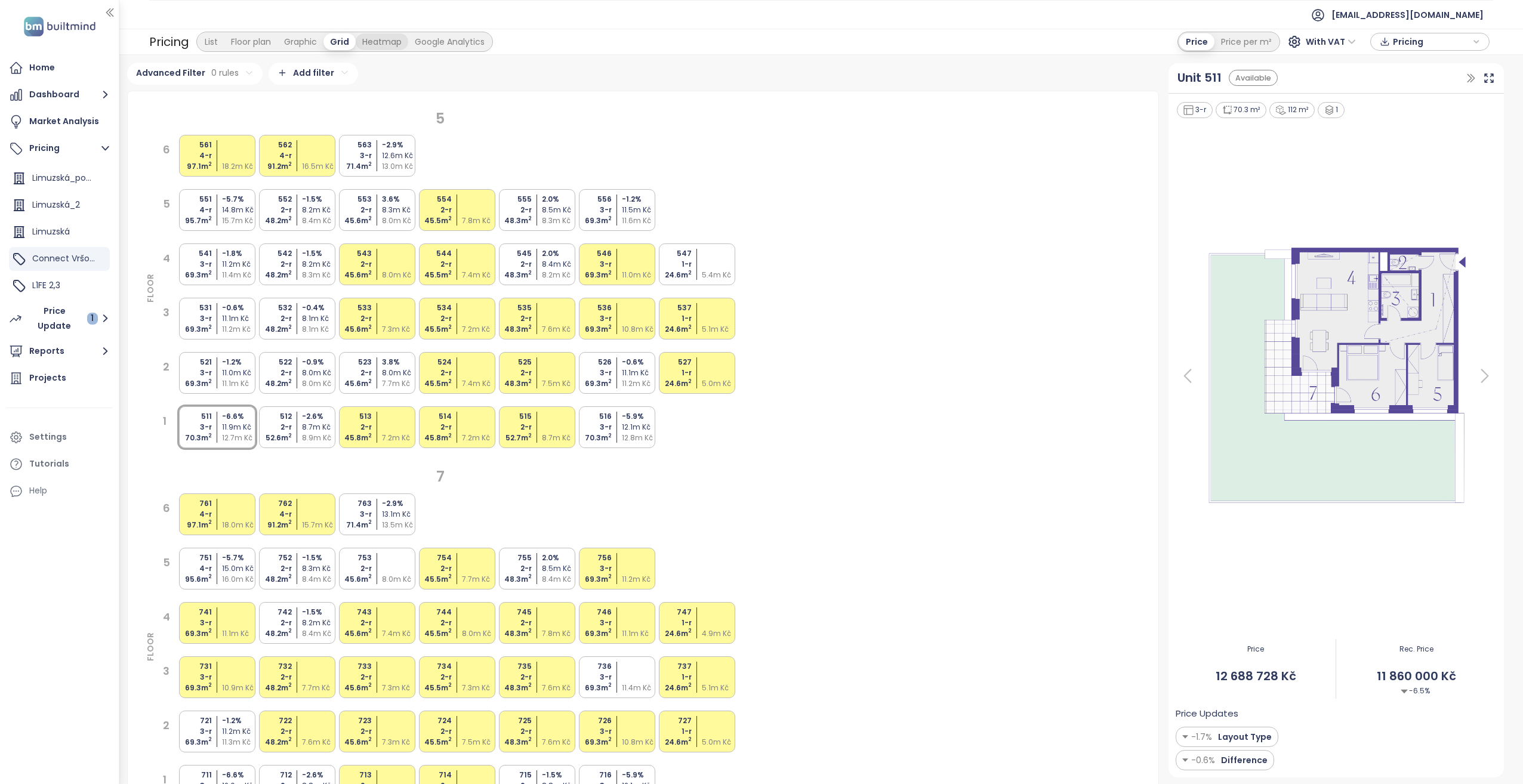
click at [374, 37] on div "Heatmap" at bounding box center [382, 42] width 53 height 17
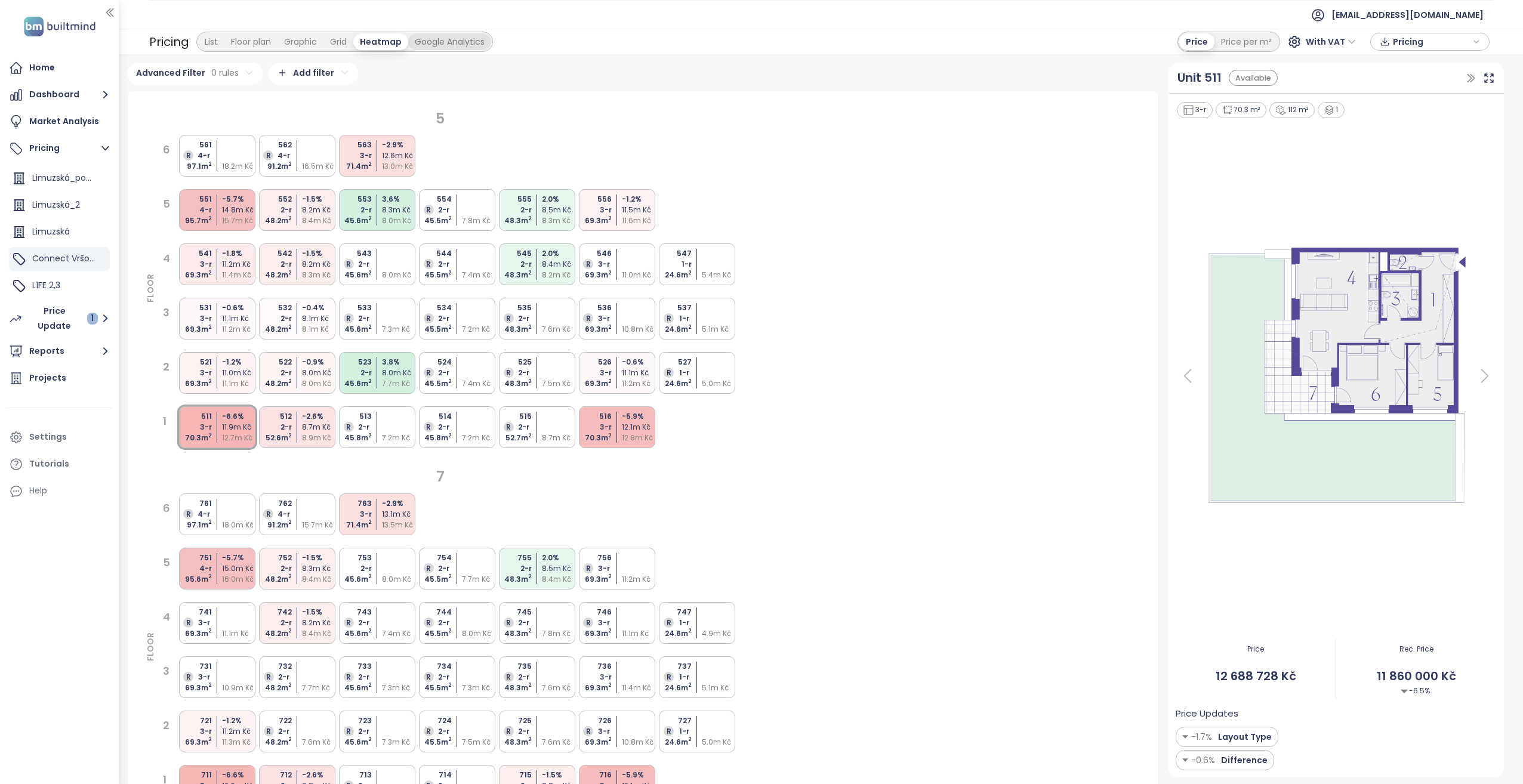
click at [455, 44] on div "Google Analytics" at bounding box center [449, 42] width 83 height 17
